Goal: Task Accomplishment & Management: Manage account settings

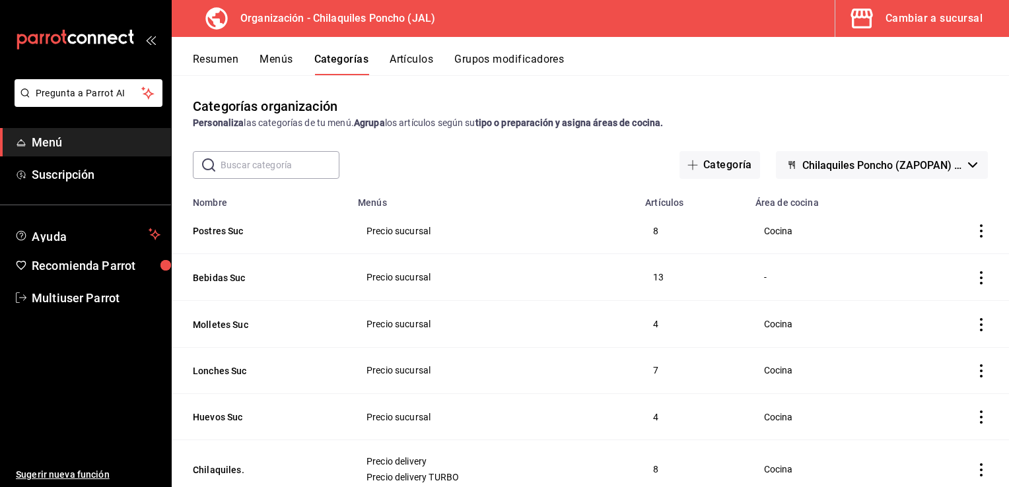
click at [975, 276] on icon "actions" at bounding box center [981, 277] width 13 height 13
click at [944, 301] on li "Editar" at bounding box center [919, 309] width 79 height 27
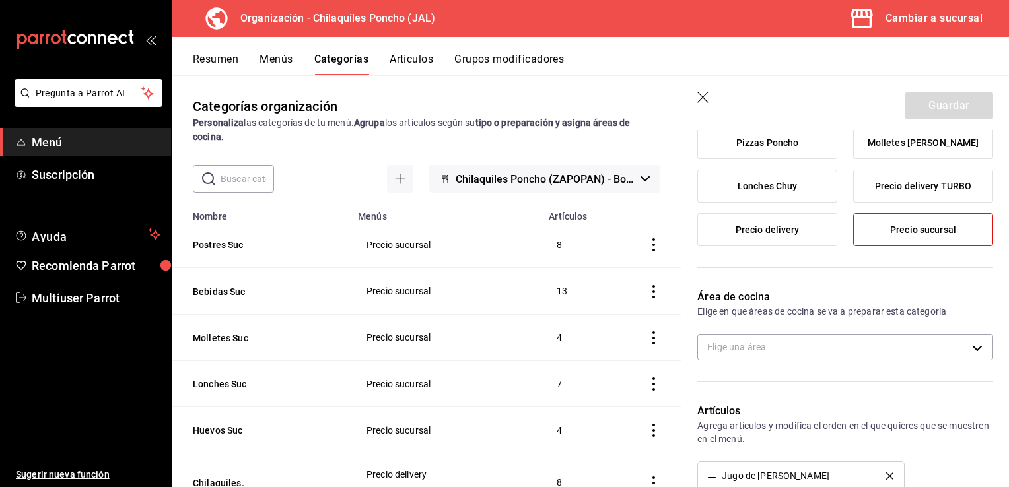
scroll to position [144, 0]
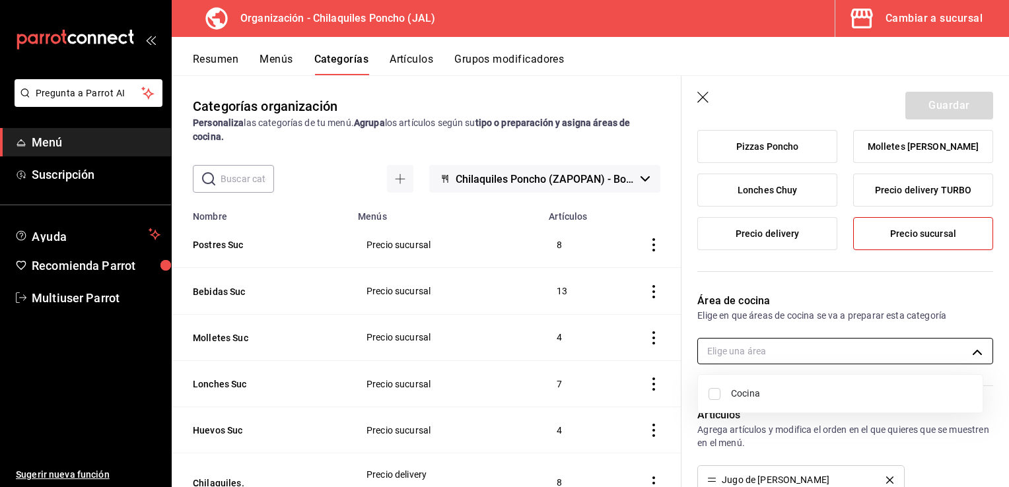
click at [870, 351] on body "Pregunta a Parrot AI Menú Suscripción Ayuda Recomienda Parrot Multiuser Parrot …" at bounding box center [504, 243] width 1009 height 487
drag, startPoint x: 1008, startPoint y: 190, endPoint x: 1009, endPoint y: 236, distance: 46.2
click at [1008, 236] on html "Pregunta a Parrot AI Menú Suscripción Ayuda Recomienda Parrot Multiuser Parrot …" at bounding box center [504, 243] width 1009 height 487
drag, startPoint x: 1008, startPoint y: 229, endPoint x: 997, endPoint y: 281, distance: 53.2
click at [997, 281] on div at bounding box center [504, 243] width 1009 height 487
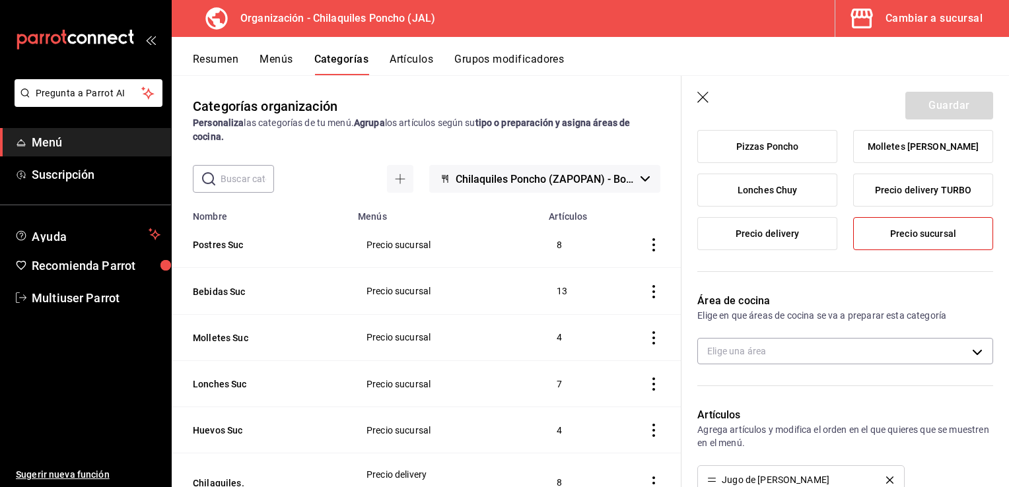
click at [687, 94] on header "Guardar" at bounding box center [844, 103] width 327 height 54
click at [696, 95] on header "Guardar" at bounding box center [844, 103] width 327 height 54
click at [712, 102] on header "Guardar" at bounding box center [844, 103] width 327 height 54
click at [700, 98] on icon "button" at bounding box center [703, 98] width 13 height 13
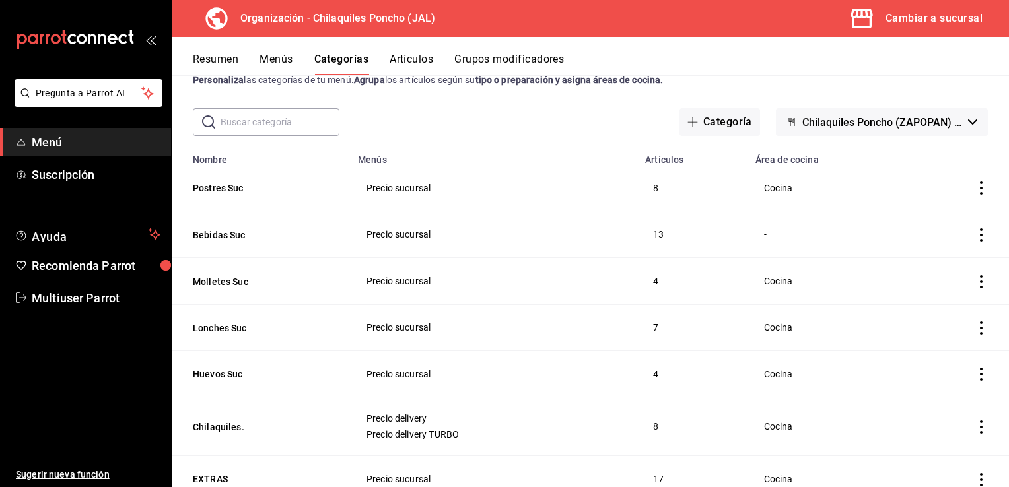
scroll to position [36, 0]
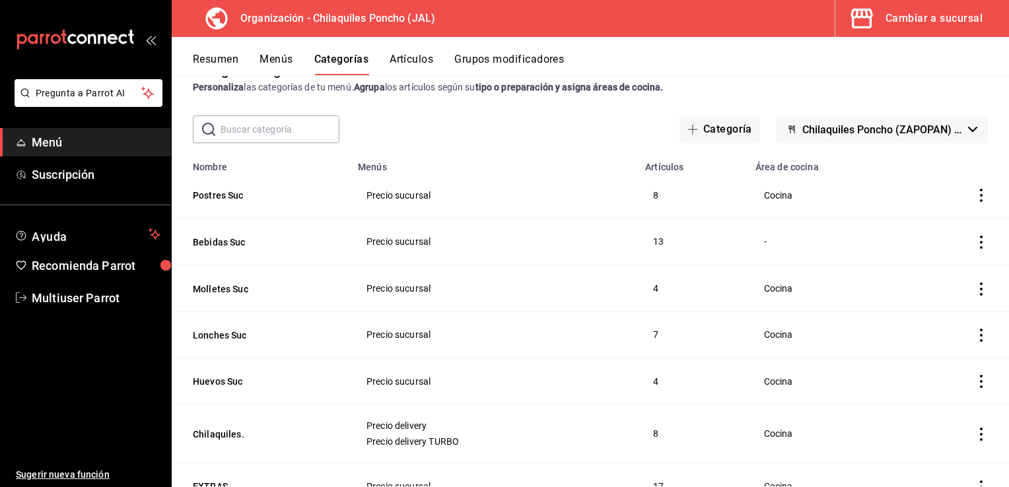
click at [892, 136] on button "Chilaquiles Poncho (ZAPOPAN) - Borrador" at bounding box center [882, 130] width 212 height 28
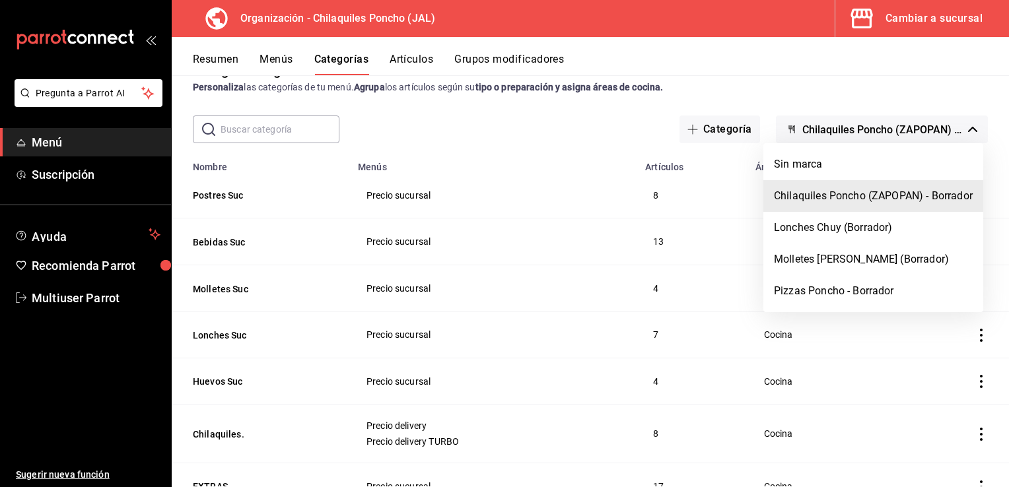
click at [768, 81] on div at bounding box center [504, 243] width 1009 height 487
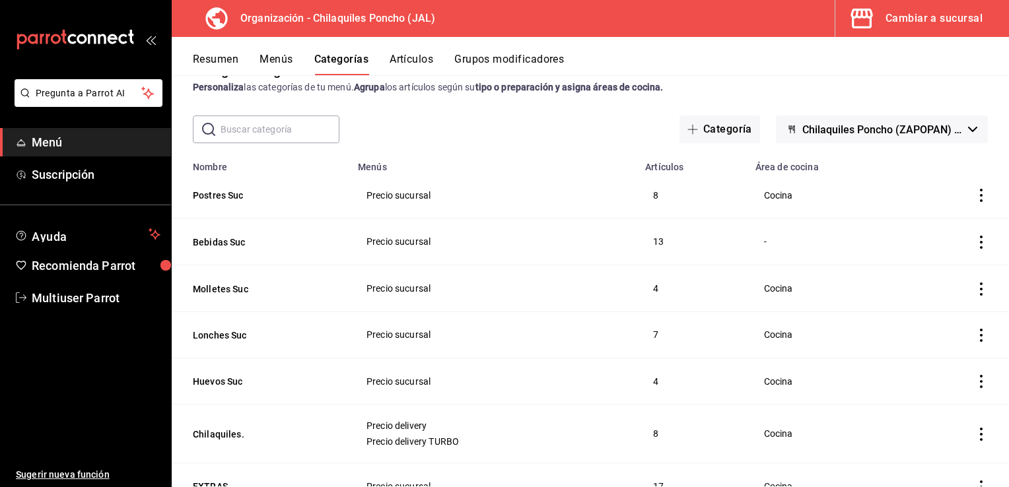
drag, startPoint x: 964, startPoint y: 139, endPoint x: 984, endPoint y: 68, distance: 73.5
click at [984, 68] on div "Resumen Menús Categorías Artículos Grupos modificadores Categorías organización…" at bounding box center [590, 262] width 837 height 450
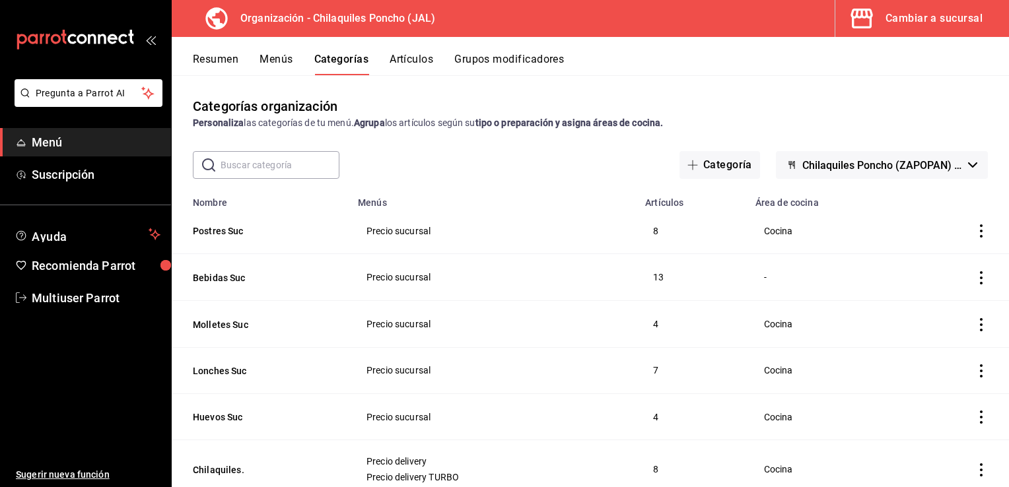
click at [945, 6] on button "Cambiar a sucursal" at bounding box center [916, 18] width 163 height 37
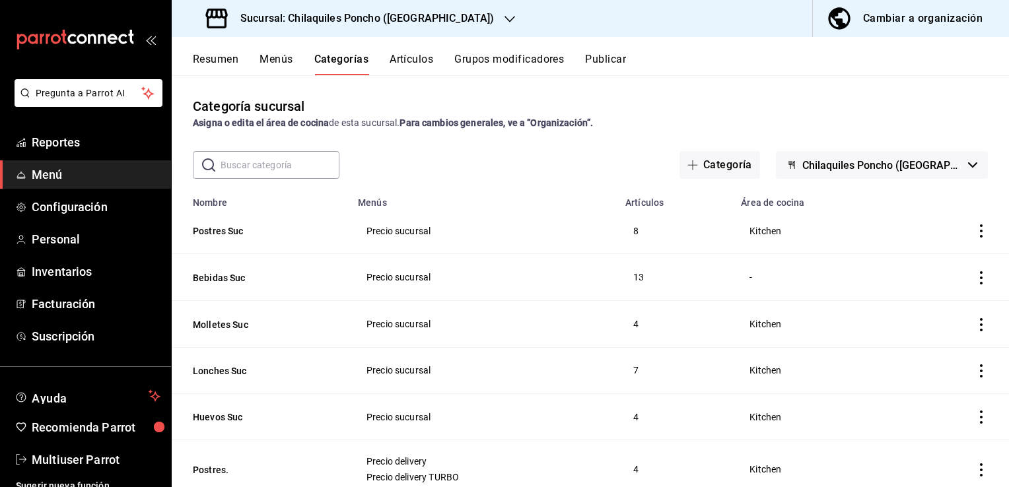
click at [975, 281] on icon "actions" at bounding box center [981, 277] width 13 height 13
click at [934, 313] on span "Editar" at bounding box center [931, 309] width 34 height 14
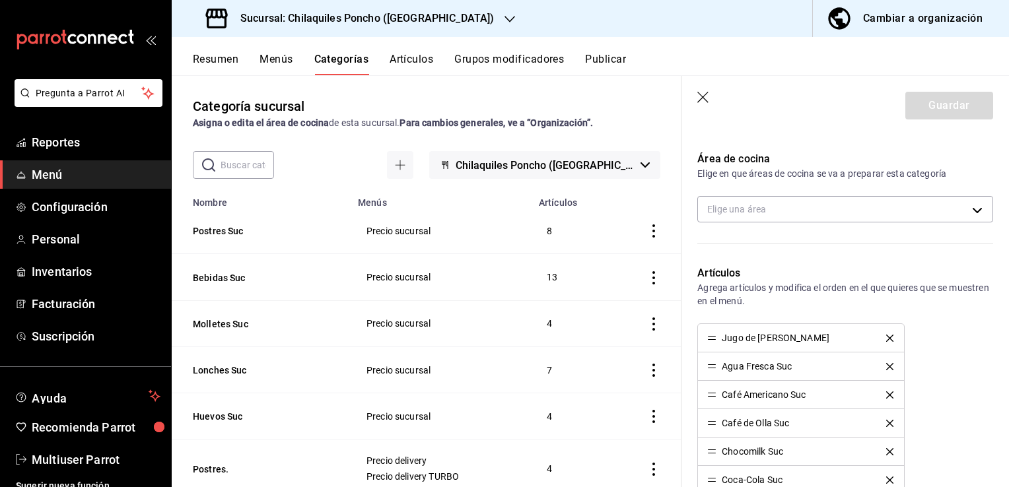
scroll to position [256, 0]
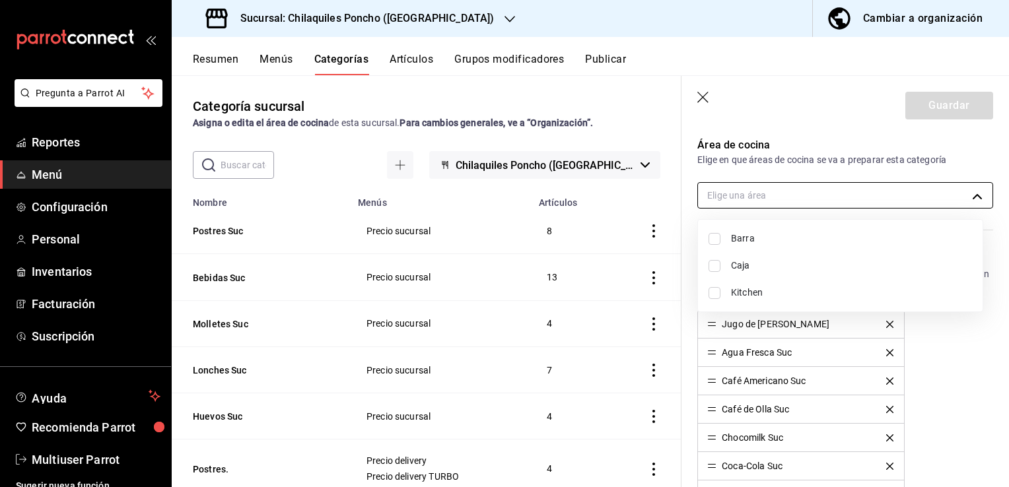
click at [945, 193] on body "Pregunta a Parrot AI Reportes Menú Configuración Personal Inventarios Facturaci…" at bounding box center [504, 243] width 1009 height 487
click at [771, 241] on span "Barra" at bounding box center [851, 239] width 241 height 14
type input "7a457954-4b6d-4f57-a49e-ab54b16f8a89"
checkbox input "true"
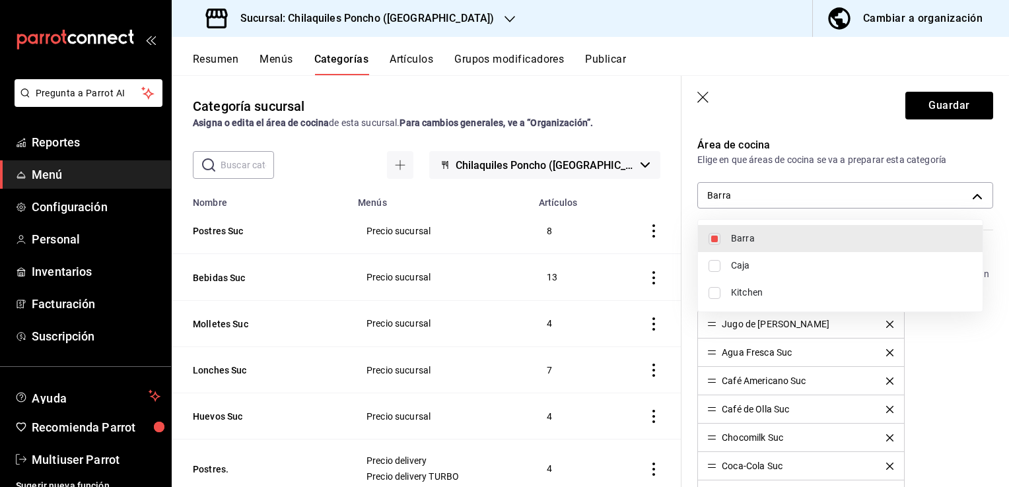
click at [951, 100] on div at bounding box center [504, 243] width 1009 height 487
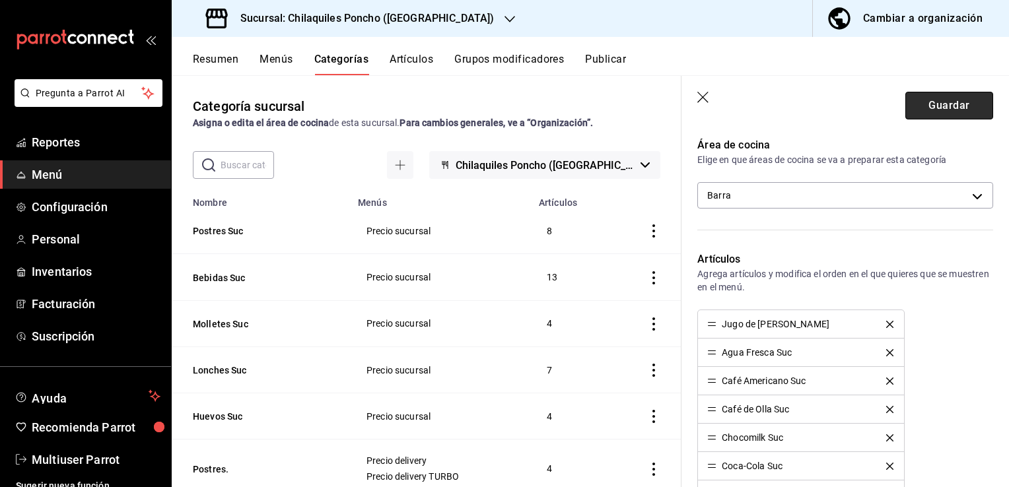
click at [932, 114] on button "Guardar" at bounding box center [949, 106] width 88 height 28
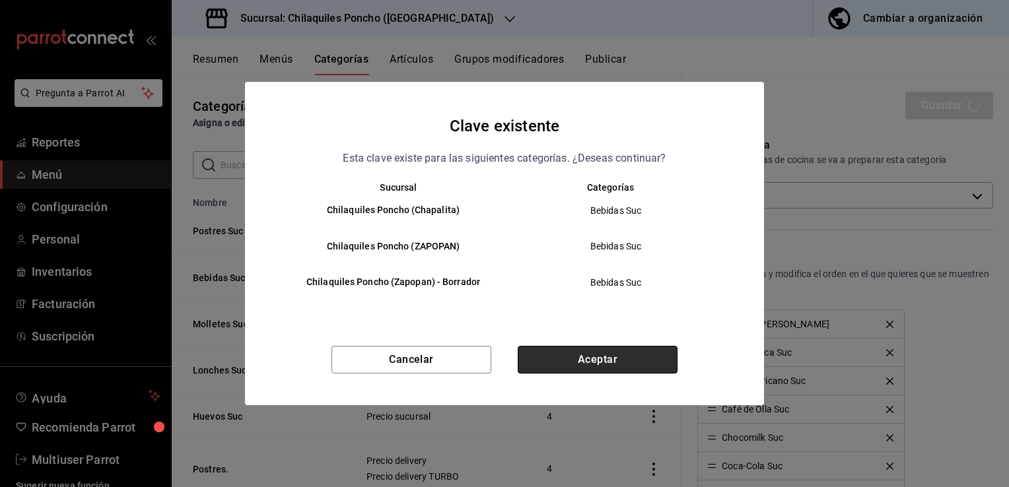
click at [646, 358] on button "Aceptar" at bounding box center [598, 360] width 160 height 28
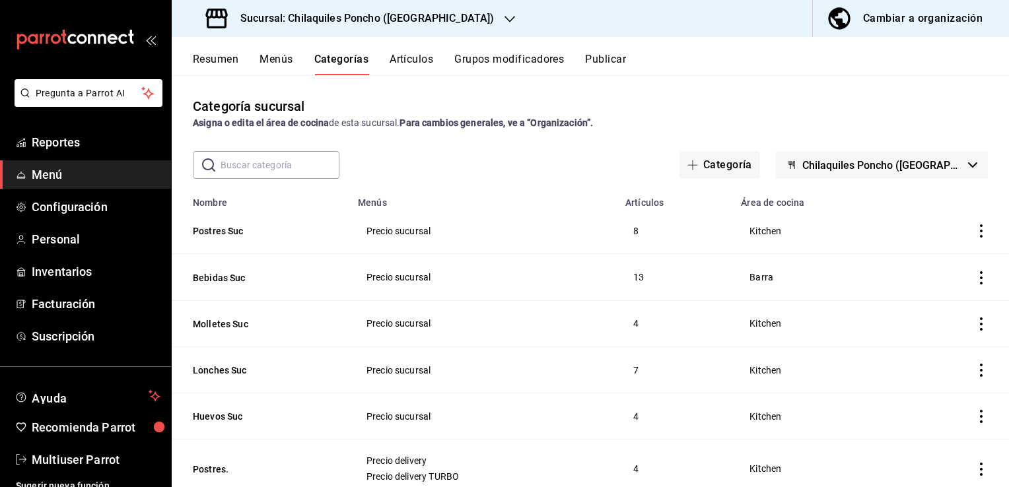
click at [922, 16] on div "Cambiar a organización" at bounding box center [923, 18] width 120 height 18
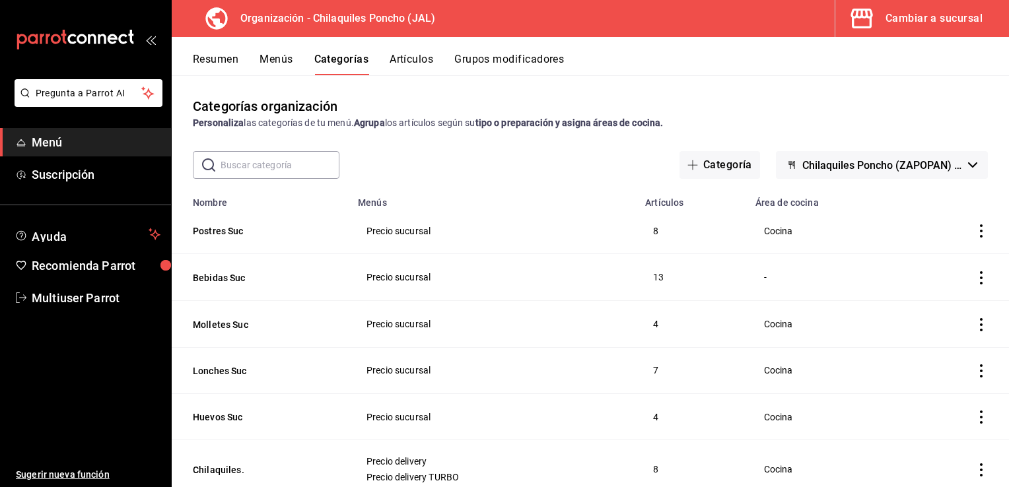
click at [905, 24] on div "Cambiar a sucursal" at bounding box center [933, 18] width 97 height 18
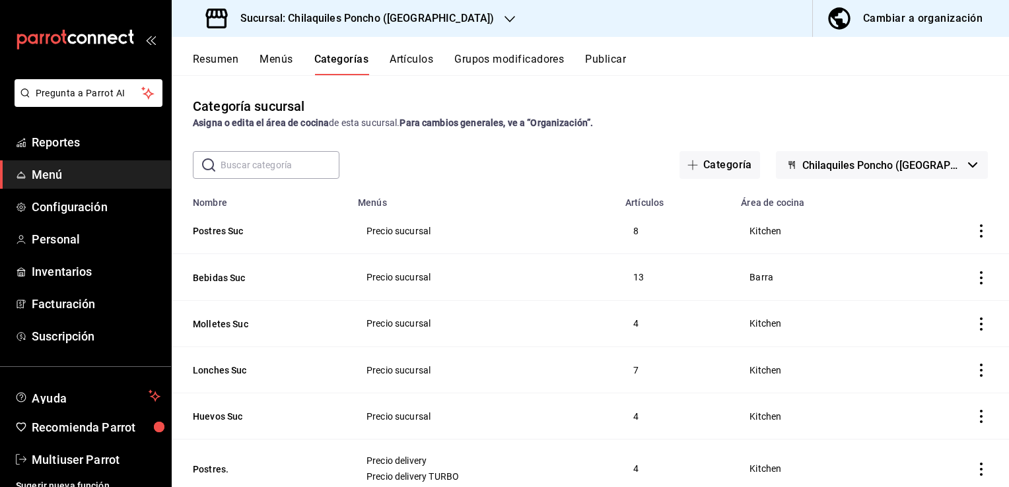
click at [219, 61] on button "Resumen" at bounding box center [216, 64] width 46 height 22
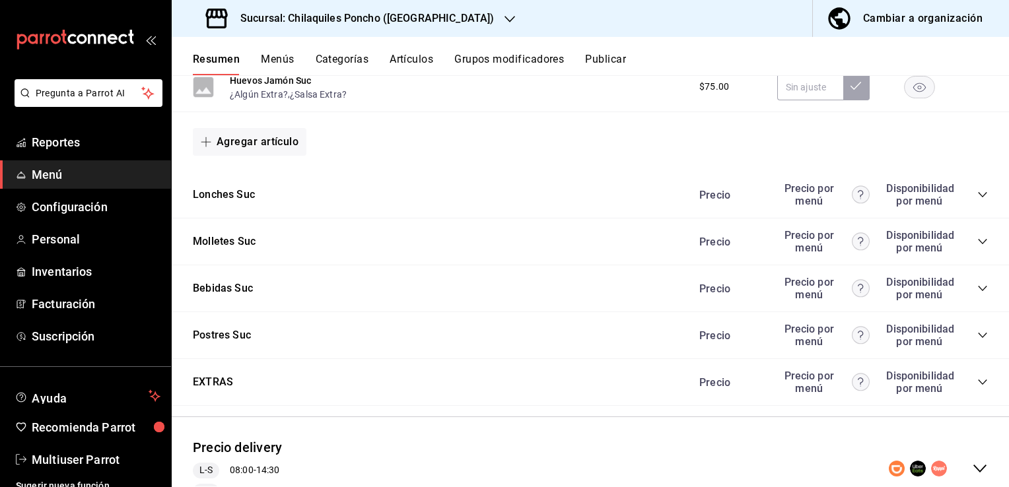
scroll to position [1038, 0]
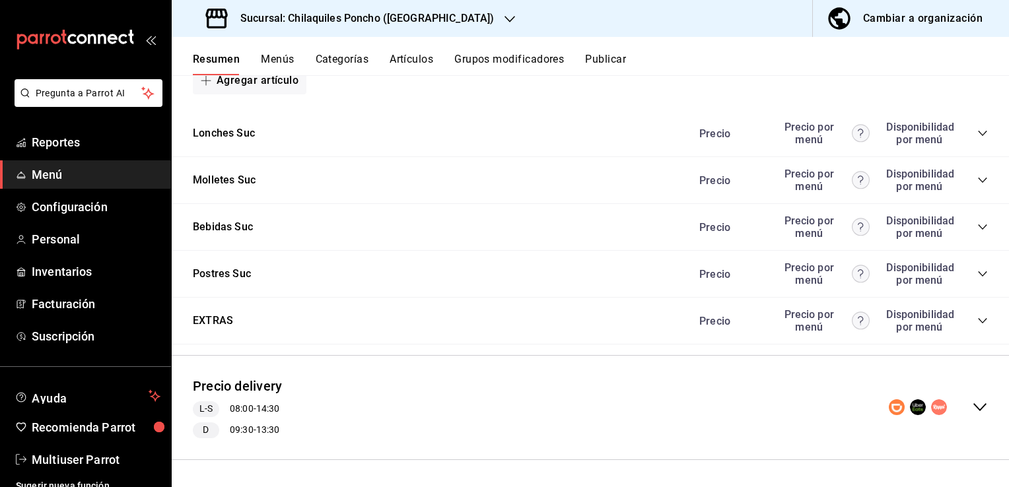
click at [283, 60] on button "Menús" at bounding box center [277, 64] width 33 height 22
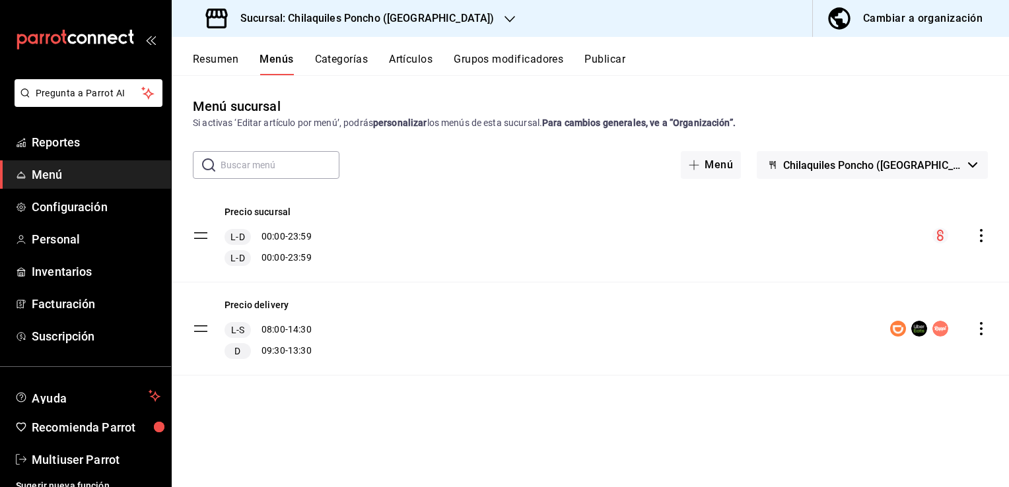
click at [341, 65] on button "Categorías" at bounding box center [341, 64] width 53 height 22
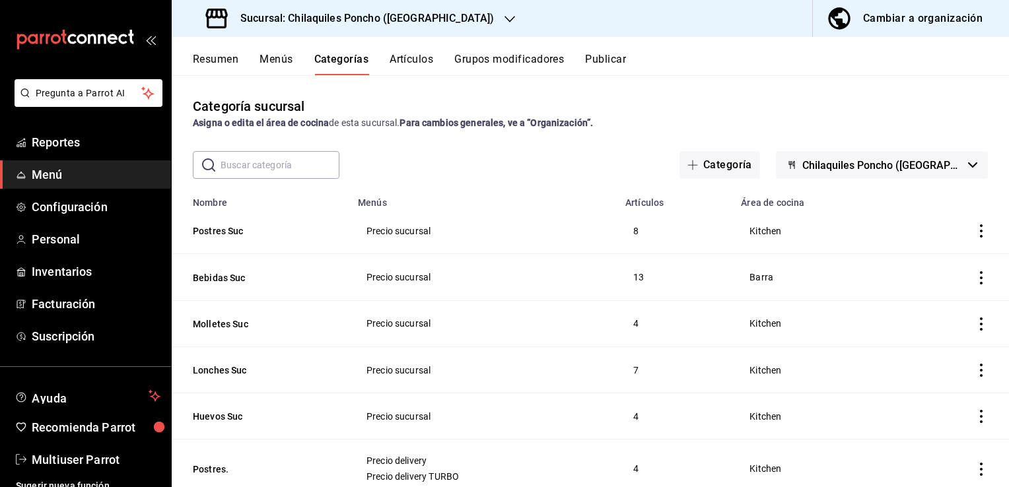
click at [543, 62] on button "Grupos modificadores" at bounding box center [509, 64] width 110 height 22
